Goal: Obtain resource: Obtain resource

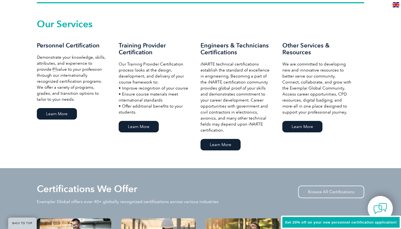
scroll to position [376, 0]
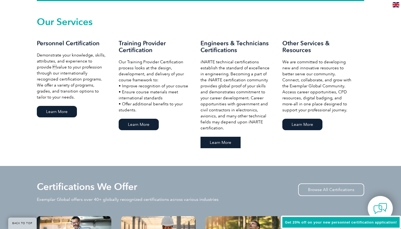
click at [217, 140] on link "Learn More" at bounding box center [221, 142] width 40 height 11
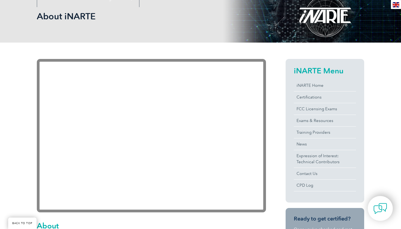
scroll to position [84, 0]
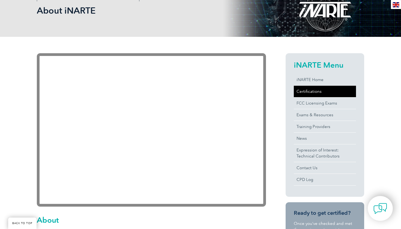
click at [323, 93] on link "Certifications" at bounding box center [325, 91] width 62 height 11
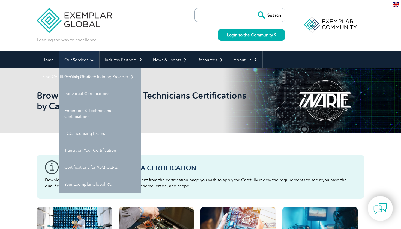
click at [82, 62] on link "Our Services" at bounding box center [79, 59] width 40 height 17
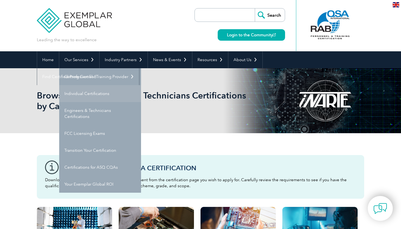
click at [79, 94] on link "Individual Certifications" at bounding box center [100, 93] width 82 height 17
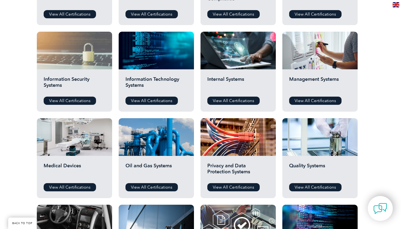
scroll to position [264, 0]
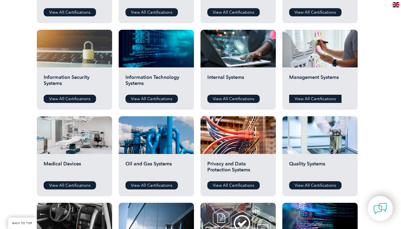
click at [306, 101] on link "View All Certifications" at bounding box center [316, 99] width 52 height 8
click at [310, 184] on link "View All Certifications" at bounding box center [316, 185] width 52 height 8
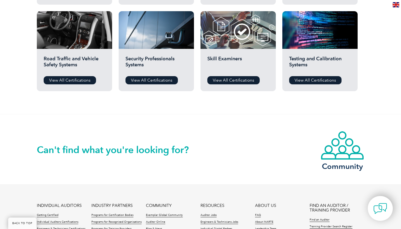
scroll to position [457, 0]
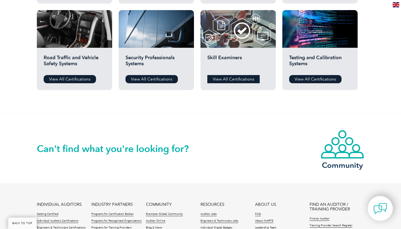
click at [218, 79] on link "View All Certifications" at bounding box center [234, 79] width 52 height 8
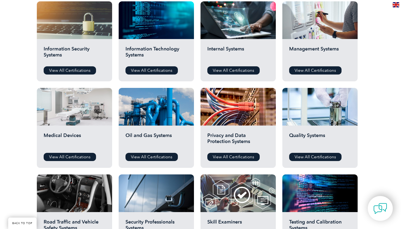
scroll to position [291, 0]
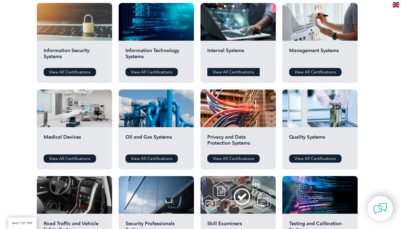
click at [222, 73] on link "View All Certifications" at bounding box center [234, 72] width 52 height 8
click at [143, 70] on link "View All Certifications" at bounding box center [152, 72] width 52 height 8
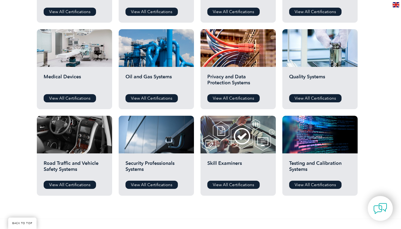
scroll to position [352, 0]
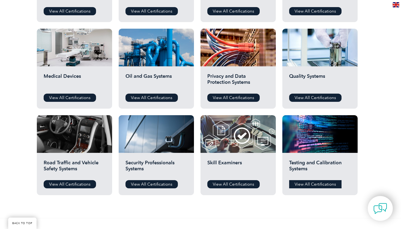
click at [303, 186] on link "View All Certifications" at bounding box center [316, 184] width 52 height 8
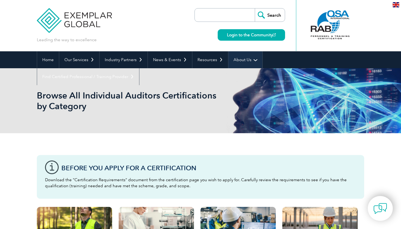
scroll to position [0, 0]
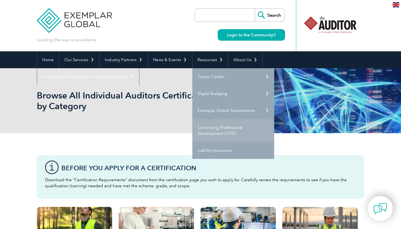
click at [204, 130] on link "Continuing Professional Development (CPD)" at bounding box center [234, 130] width 82 height 23
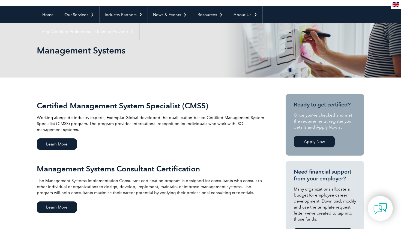
scroll to position [47, 0]
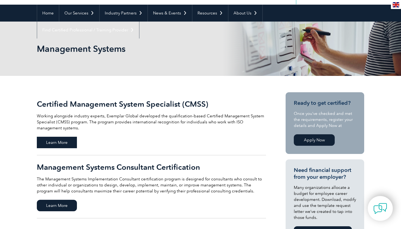
click at [62, 144] on span "Learn More" at bounding box center [57, 142] width 40 height 11
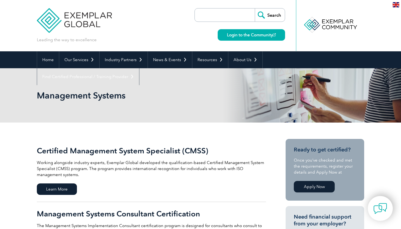
scroll to position [0, 0]
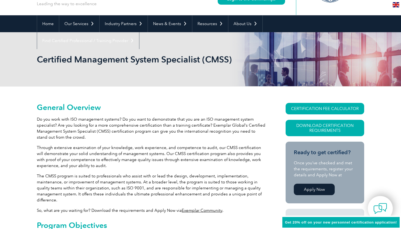
scroll to position [37, 0]
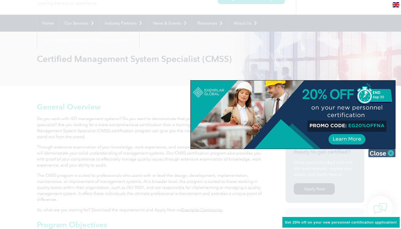
click at [380, 153] on img at bounding box center [382, 153] width 27 height 8
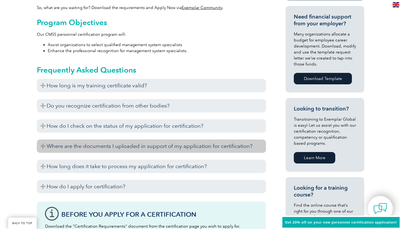
scroll to position [240, 0]
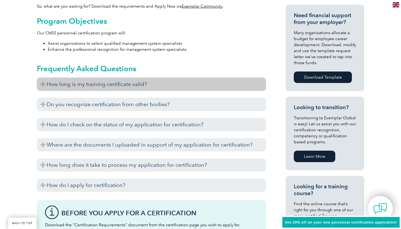
click at [47, 85] on h3 "How long is my training certificate valid?" at bounding box center [151, 84] width 229 height 13
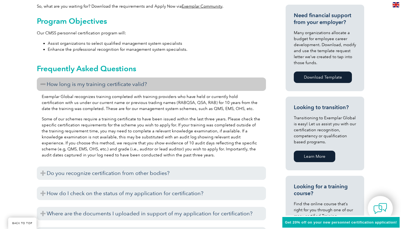
click at [47, 85] on h3 "How long is my training certificate valid?" at bounding box center [151, 84] width 229 height 13
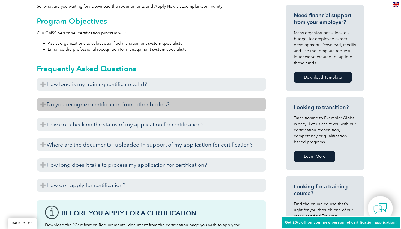
click at [47, 101] on h3 "Do you recognize certification from other bodies?" at bounding box center [151, 104] width 229 height 13
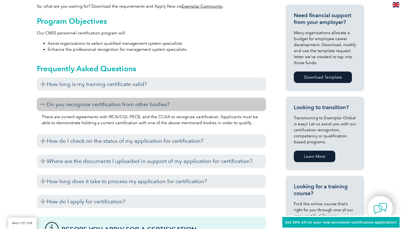
click at [47, 101] on h3 "Do you recognize certification from other bodies?" at bounding box center [151, 104] width 229 height 13
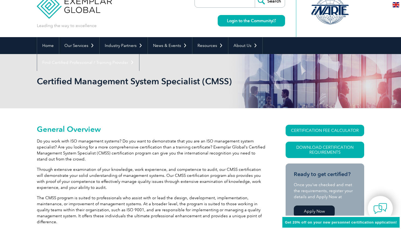
scroll to position [40, 0]
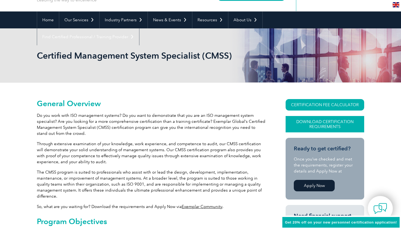
click at [311, 122] on link "Download Certification Requirements" at bounding box center [325, 124] width 79 height 16
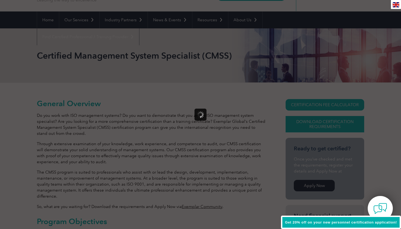
scroll to position [0, 0]
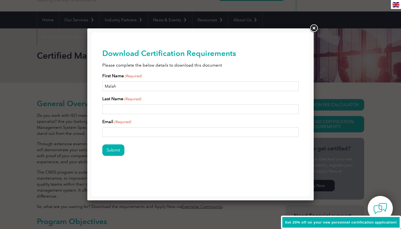
type input "Malah"
type input "Suparmaniam"
type input "malah0605@gmail.com"
click at [107, 150] on input "Submit" at bounding box center [113, 149] width 22 height 11
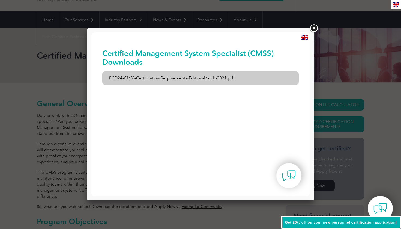
click at [225, 77] on link "PCD24-CMSS-Certification-Requirements-Edition-March-2021.pdf" at bounding box center [200, 78] width 197 height 14
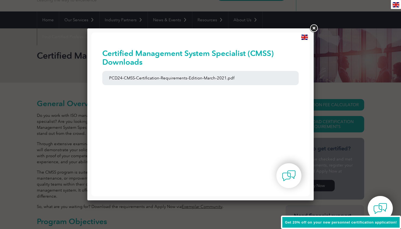
click at [315, 29] on link at bounding box center [314, 28] width 10 height 10
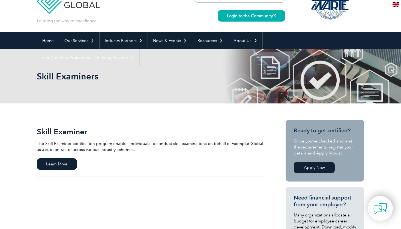
scroll to position [20, 0]
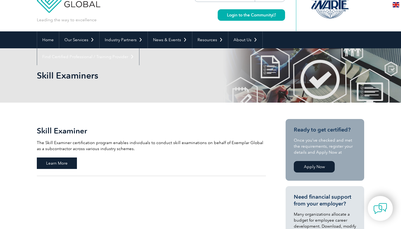
click at [52, 162] on span "Learn More" at bounding box center [57, 163] width 40 height 11
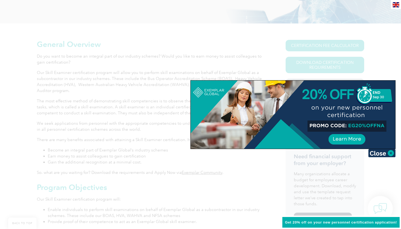
scroll to position [99, 0]
click at [377, 154] on img at bounding box center [382, 153] width 27 height 8
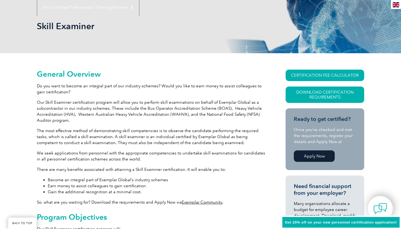
scroll to position [63, 0]
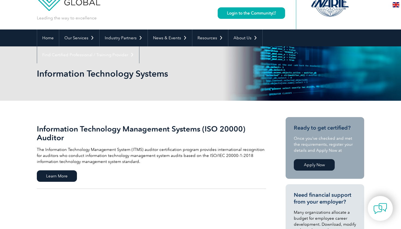
scroll to position [23, 0]
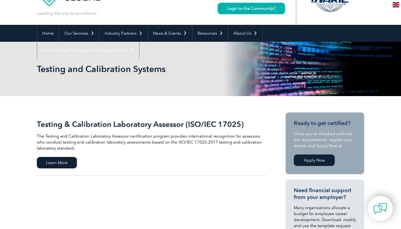
scroll to position [28, 0]
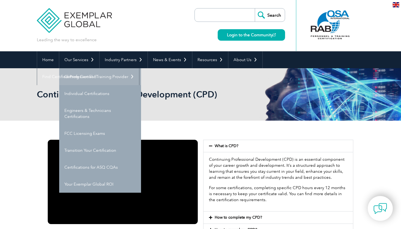
click at [89, 77] on link "Getting Certified" at bounding box center [100, 76] width 82 height 17
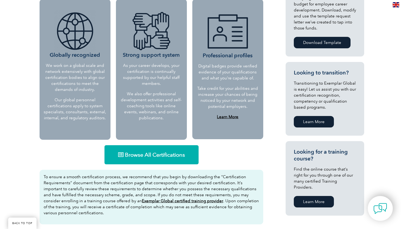
scroll to position [237, 0]
click at [148, 156] on span "Browse All Certifications" at bounding box center [155, 154] width 60 height 5
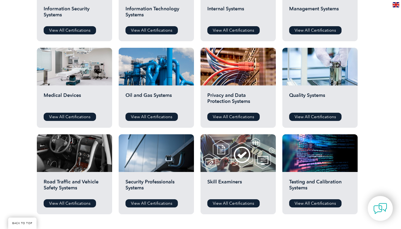
scroll to position [331, 0]
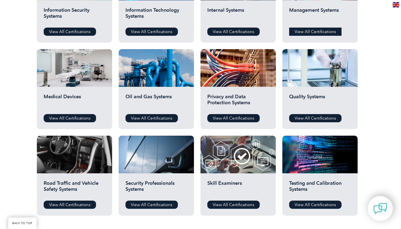
click at [306, 29] on link "View All Certifications" at bounding box center [316, 32] width 52 height 8
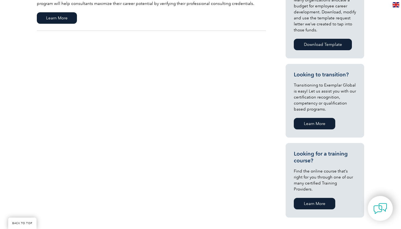
scroll to position [235, 0]
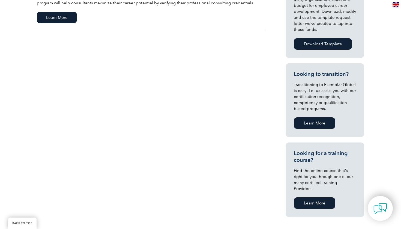
click at [314, 198] on link "Learn More" at bounding box center [315, 202] width 42 height 11
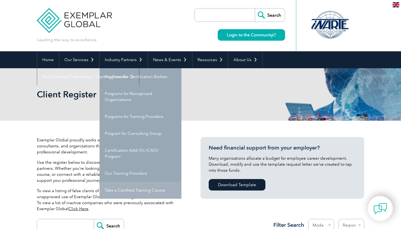
click at [111, 192] on link "Take a Certified Training Course" at bounding box center [141, 190] width 82 height 17
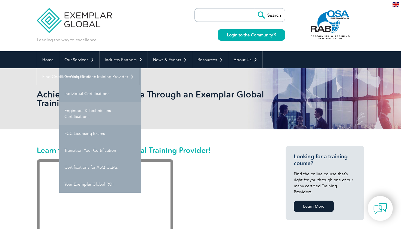
click at [89, 112] on link "Engineers & Technicians Certifications" at bounding box center [100, 113] width 82 height 23
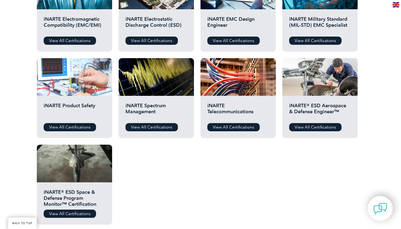
scroll to position [237, 0]
